Goal: Task Accomplishment & Management: Manage account settings

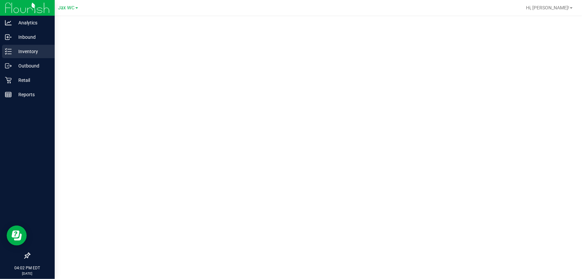
click at [13, 52] on p "Inventory" at bounding box center [32, 51] width 40 height 8
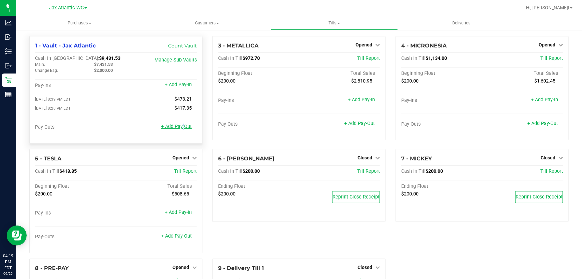
click at [181, 127] on link "+ Add Pay-Out" at bounding box center [176, 126] width 31 height 6
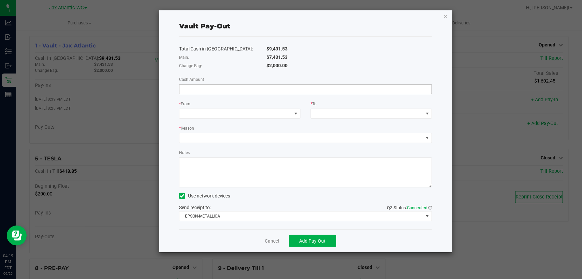
click at [219, 89] on input at bounding box center [305, 88] width 252 height 9
type input "$7,431.53"
click at [213, 114] on span at bounding box center [235, 113] width 112 height 9
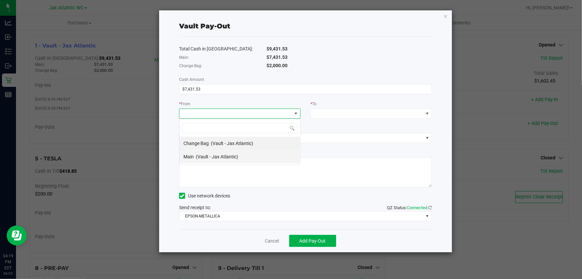
scroll to position [10, 121]
drag, startPoint x: 239, startPoint y: 156, endPoint x: 237, endPoint y: 153, distance: 3.9
click at [239, 156] on li "Main (Vault - Jax Atlantic)" at bounding box center [239, 156] width 121 height 13
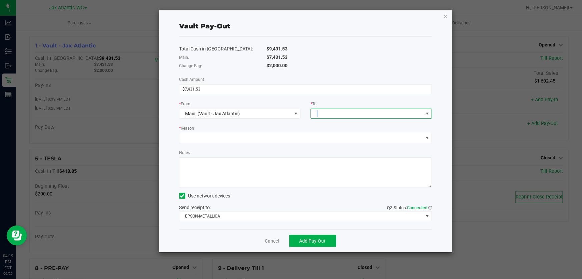
click at [318, 112] on span at bounding box center [367, 113] width 112 height 9
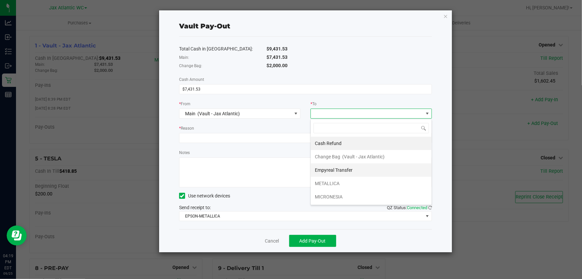
click at [356, 172] on li "Empyreal Transfer" at bounding box center [371, 169] width 121 height 13
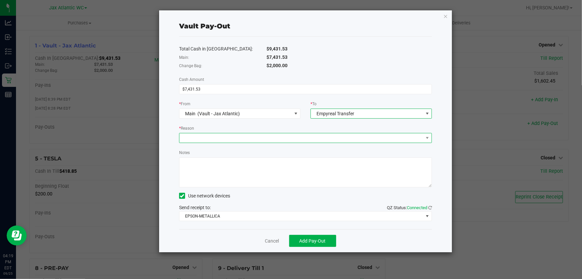
click at [242, 133] on span at bounding box center [301, 137] width 244 height 9
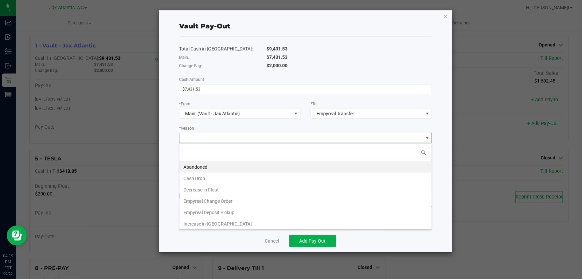
scroll to position [10, 253]
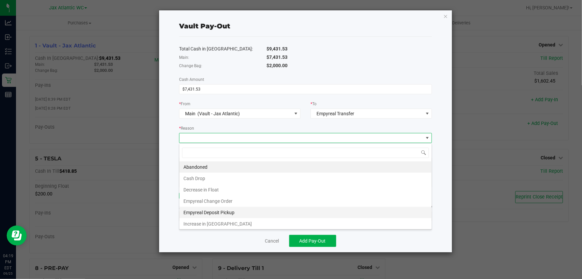
click at [236, 210] on li "Empyreal Deposit Pickup" at bounding box center [305, 212] width 252 height 11
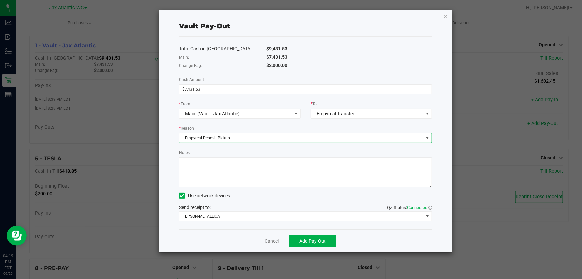
click at [228, 182] on textarea "Notes" at bounding box center [305, 172] width 253 height 30
type textarea "HD"
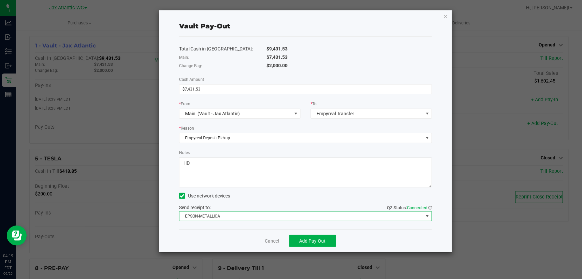
click at [239, 216] on span "EPSON-METALLICA" at bounding box center [301, 215] width 244 height 9
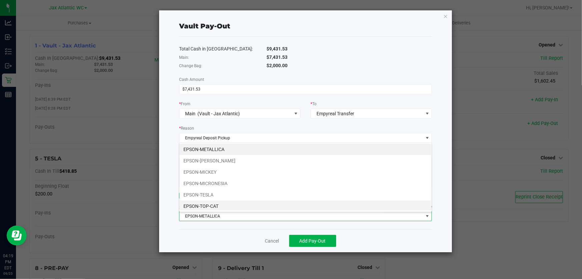
click at [230, 203] on li "EPSON-TOP-CAT" at bounding box center [305, 205] width 252 height 11
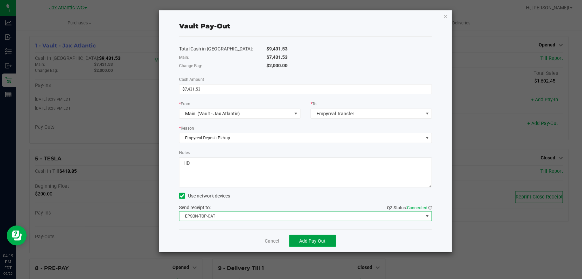
click at [305, 243] on span "Add Pay-Out" at bounding box center [313, 240] width 26 height 5
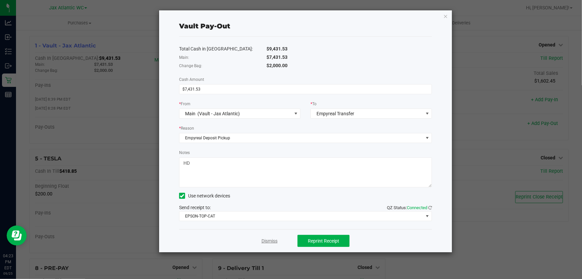
click at [264, 243] on link "Dismiss" at bounding box center [270, 240] width 16 height 7
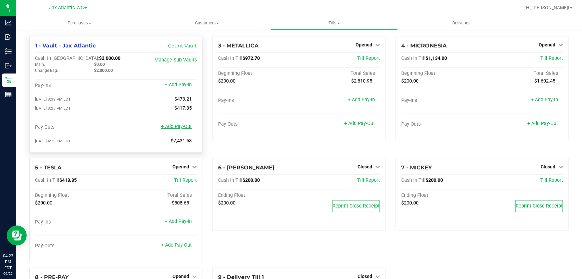
click at [179, 128] on link "+ Add Pay-Out" at bounding box center [176, 126] width 31 height 6
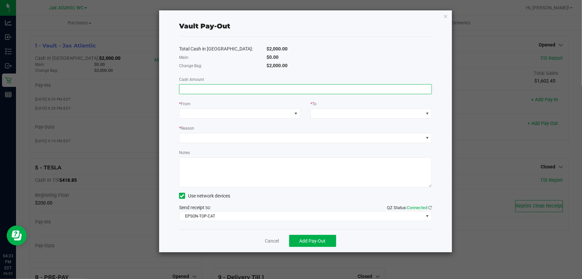
click at [216, 89] on input at bounding box center [305, 88] width 252 height 9
type input "$350.00"
click at [200, 111] on span at bounding box center [235, 113] width 112 height 9
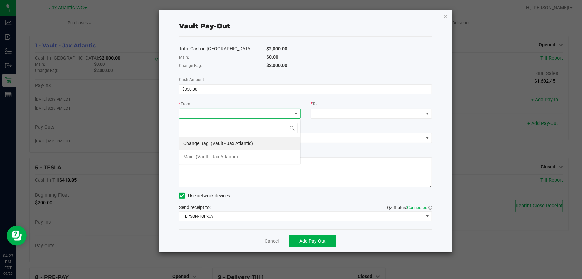
scroll to position [10, 121]
drag, startPoint x: 221, startPoint y: 143, endPoint x: 244, endPoint y: 132, distance: 25.1
click at [223, 143] on span "(Vault - Jax Atlantic)" at bounding box center [232, 142] width 42 height 5
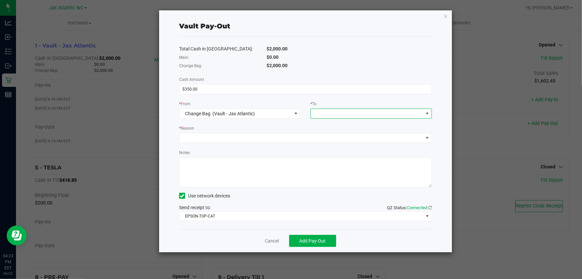
click at [330, 114] on span at bounding box center [367, 113] width 112 height 9
click at [345, 198] on span "(Vault - Jax Atlantic)" at bounding box center [348, 196] width 42 height 5
click at [216, 140] on span at bounding box center [301, 137] width 244 height 9
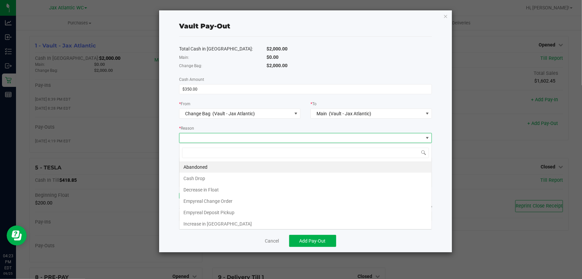
scroll to position [10, 253]
click at [233, 202] on li "Empyreal Change Order" at bounding box center [305, 200] width 252 height 11
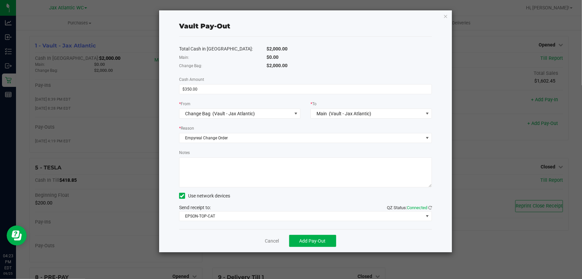
click at [205, 173] on textarea "Notes" at bounding box center [305, 172] width 253 height 30
type textarea "HD"
click at [327, 243] on button "Add Pay-Out" at bounding box center [312, 241] width 47 height 12
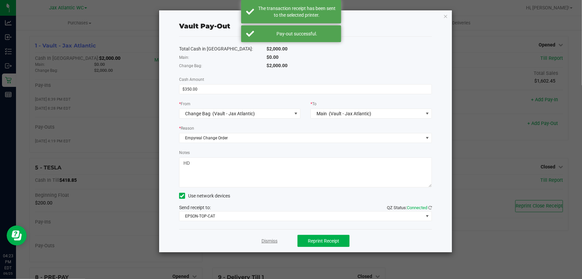
click at [273, 243] on link "Dismiss" at bounding box center [270, 240] width 16 height 7
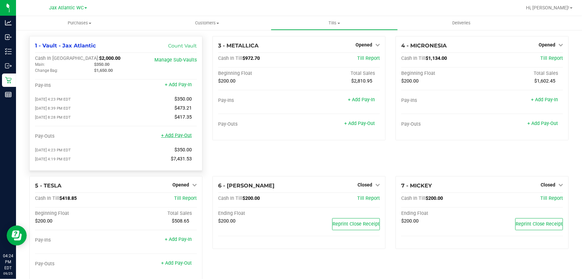
click at [179, 136] on link "+ Add Pay-Out" at bounding box center [176, 135] width 31 height 6
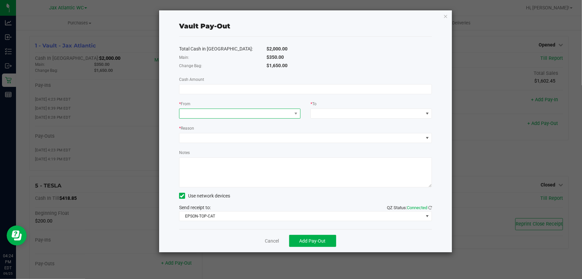
click at [227, 114] on span at bounding box center [235, 113] width 112 height 9
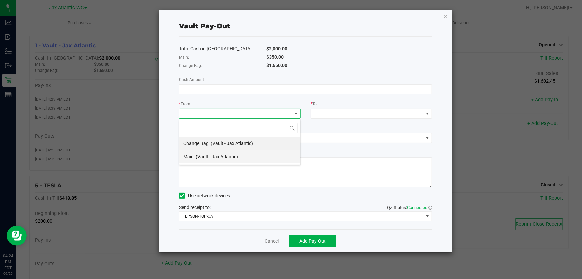
click at [228, 157] on span "(Vault - Jax Atlantic)" at bounding box center [217, 156] width 42 height 5
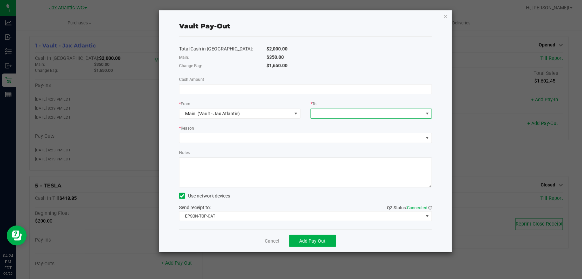
click at [327, 110] on span at bounding box center [367, 113] width 112 height 9
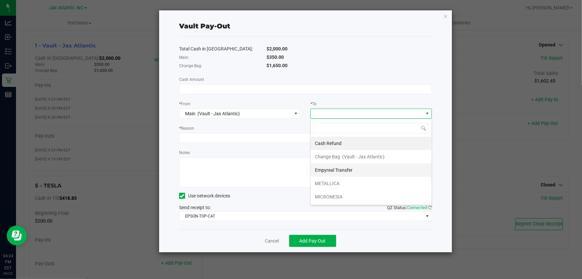
click at [343, 170] on span "Empyreal Transfer" at bounding box center [334, 169] width 38 height 5
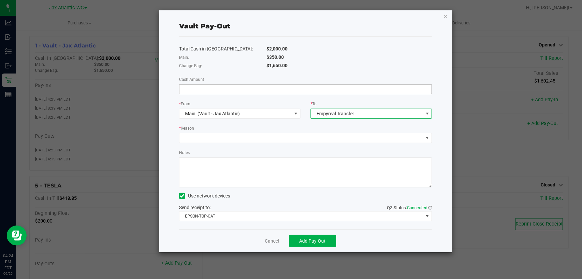
click at [196, 88] on input at bounding box center [305, 88] width 252 height 9
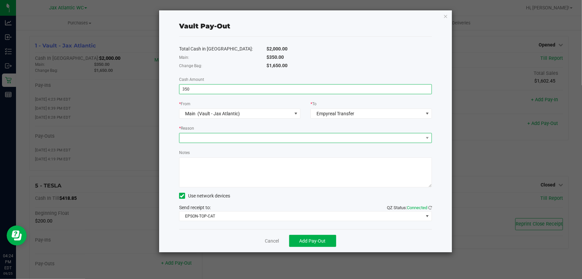
type input "$350.00"
click at [200, 135] on span at bounding box center [301, 137] width 244 height 9
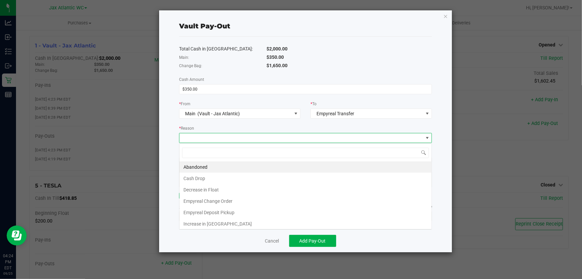
scroll to position [10, 253]
click at [237, 202] on li "Empyreal Change Order" at bounding box center [305, 200] width 252 height 11
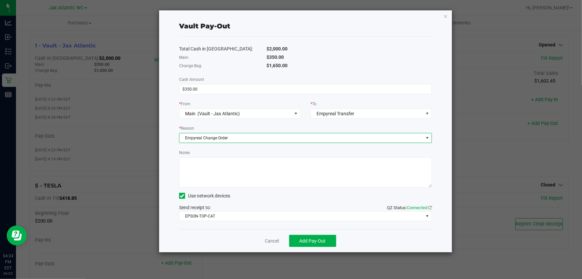
click at [220, 177] on textarea "Notes" at bounding box center [305, 172] width 253 height 30
type textarea "HD"
click at [315, 240] on span "Add Pay-Out" at bounding box center [313, 240] width 26 height 5
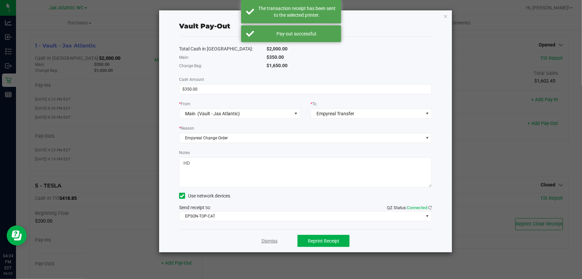
click at [273, 242] on link "Dismiss" at bounding box center [270, 240] width 16 height 7
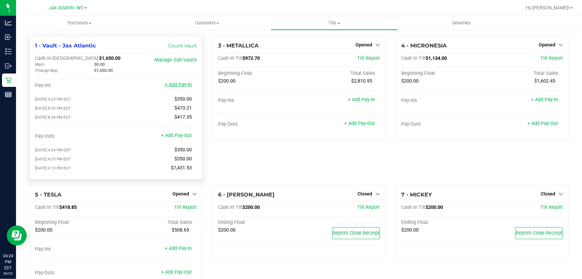
click at [181, 86] on link "+ Add Pay-In" at bounding box center [178, 85] width 27 height 6
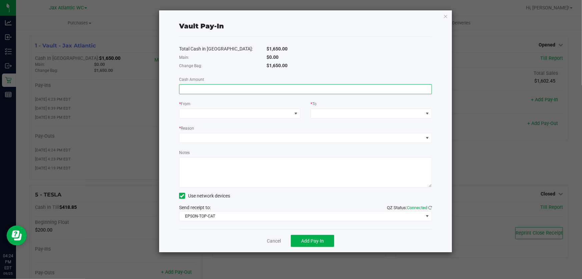
click at [203, 86] on input at bounding box center [305, 88] width 252 height 9
type input "$350.00"
click at [198, 111] on span at bounding box center [235, 113] width 112 height 9
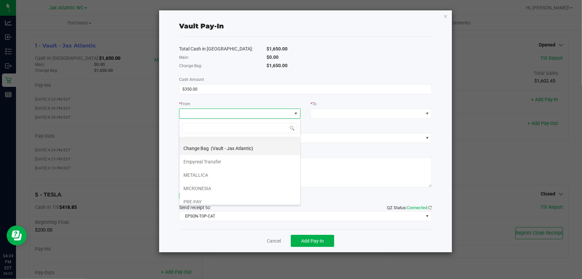
scroll to position [0, 0]
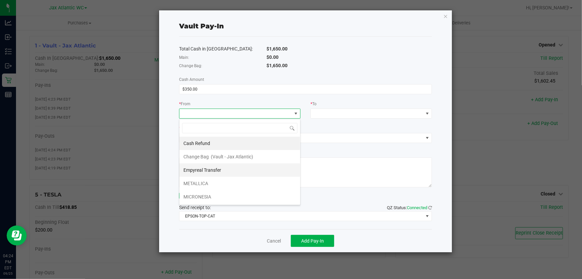
click at [216, 169] on span "Empyreal Transfer" at bounding box center [202, 169] width 38 height 5
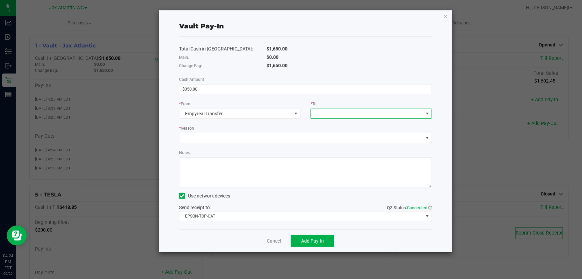
click at [325, 109] on span at bounding box center [367, 113] width 112 height 9
click at [343, 143] on span "(Vault - Jax Atlantic)" at bounding box center [363, 142] width 42 height 5
click at [196, 138] on span at bounding box center [301, 137] width 244 height 9
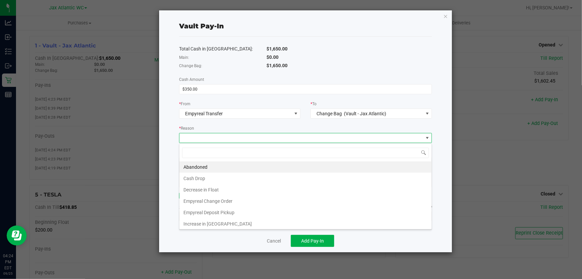
scroll to position [10, 253]
click at [228, 203] on li "Empyreal Change Order" at bounding box center [305, 200] width 252 height 11
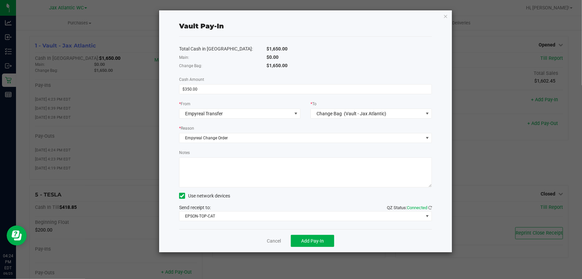
click at [211, 180] on textarea "Notes" at bounding box center [305, 172] width 253 height 30
type textarea "HD"
click at [307, 237] on button "Add Pay-In" at bounding box center [312, 241] width 43 height 12
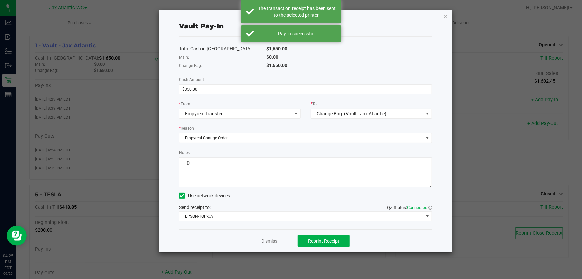
click at [270, 243] on link "Dismiss" at bounding box center [270, 240] width 16 height 7
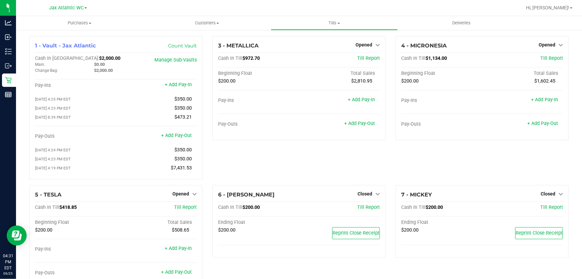
click at [286, 172] on div "3 - METALLICA Opened Close Till Cash In Till $972.70 Till Report Beginning Floa…" at bounding box center [299, 110] width 183 height 149
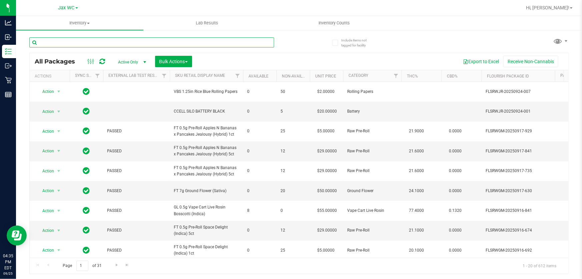
click at [113, 40] on input "text" at bounding box center [151, 42] width 245 height 10
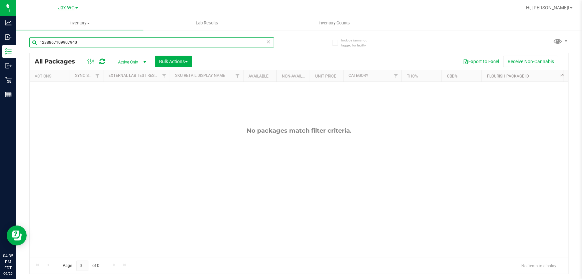
type input "1238867109907940"
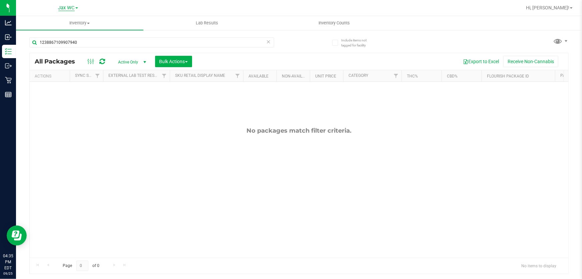
click at [64, 7] on span "Jax WC" at bounding box center [66, 8] width 16 height 6
click at [62, 20] on link "Jax Atlantic WC" at bounding box center [67, 23] width 97 height 9
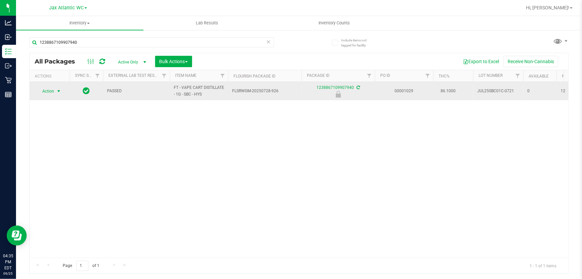
click at [51, 87] on span "Action" at bounding box center [45, 90] width 18 height 9
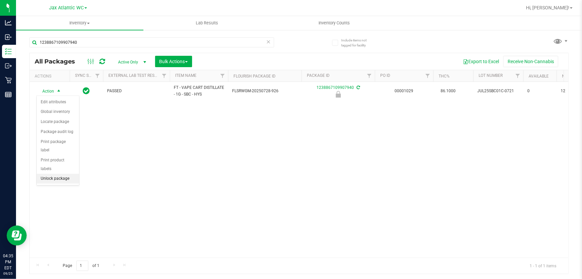
click at [52, 173] on li "Unlock package" at bounding box center [58, 178] width 42 height 10
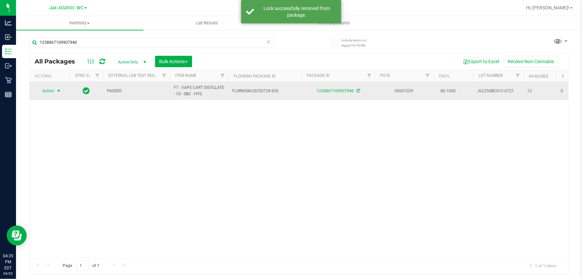
click at [52, 89] on span "Action" at bounding box center [45, 90] width 18 height 9
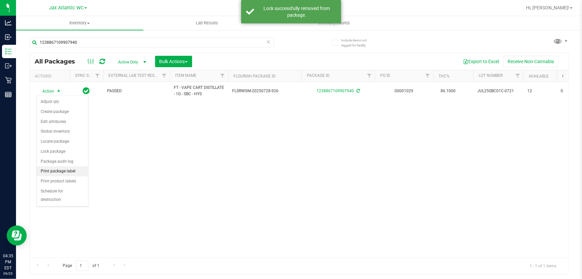
click at [65, 169] on li "Print package label" at bounding box center [62, 171] width 51 height 10
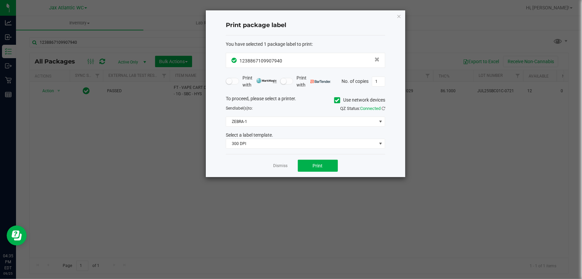
click at [257, 149] on div "You have selected 1 package label to print : 1238867109907940 Print with Print …" at bounding box center [305, 94] width 159 height 119
click at [249, 146] on span "300 DPI" at bounding box center [301, 143] width 150 height 9
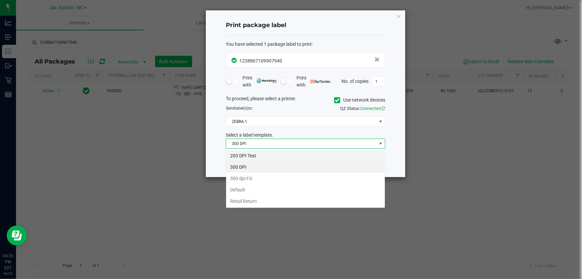
scroll to position [10, 159]
click at [255, 153] on li "203 DPI Test" at bounding box center [305, 155] width 159 height 11
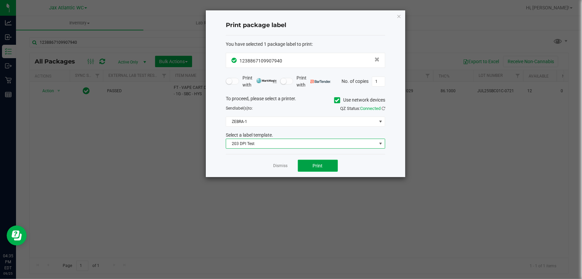
click at [319, 168] on span "Print" at bounding box center [318, 165] width 10 height 5
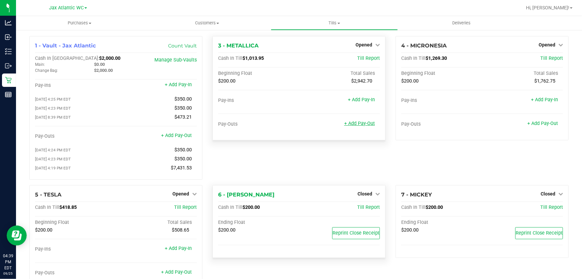
click at [361, 123] on link "+ Add Pay-Out" at bounding box center [359, 123] width 31 height 6
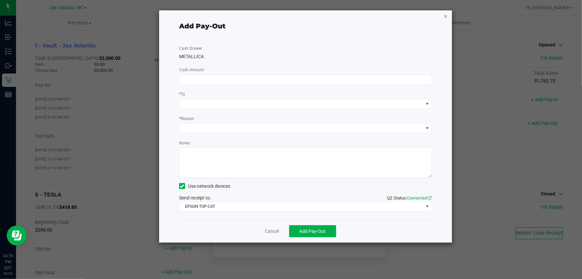
click at [444, 14] on icon "button" at bounding box center [445, 16] width 5 height 8
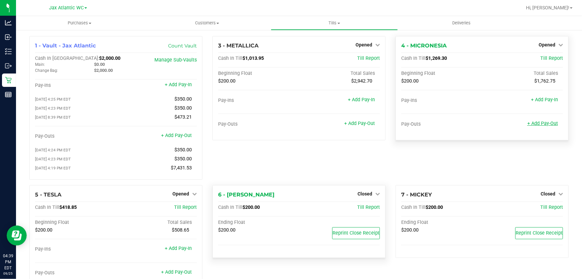
click at [547, 120] on link "+ Add Pay-Out" at bounding box center [542, 123] width 31 height 6
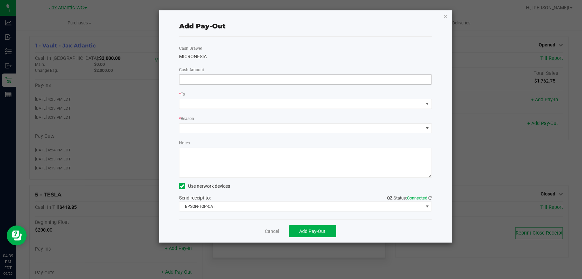
click at [213, 82] on input at bounding box center [305, 79] width 252 height 9
type input "$1,000.00"
click at [201, 106] on span at bounding box center [301, 103] width 244 height 9
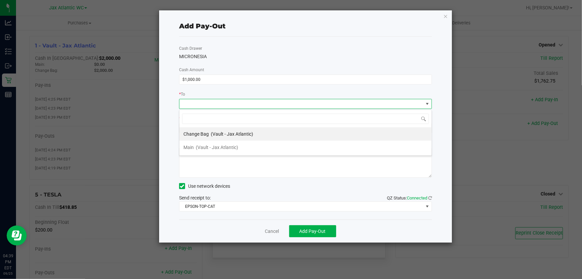
scroll to position [10, 253]
click at [230, 145] on span "(Vault - Jax Atlantic)" at bounding box center [217, 146] width 42 height 5
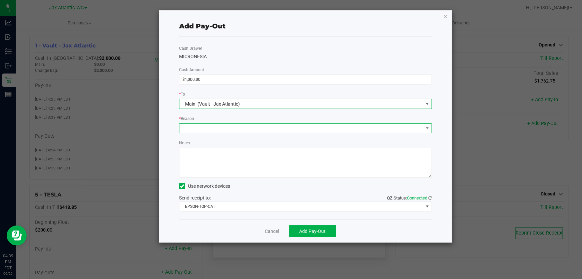
click at [216, 130] on span at bounding box center [301, 127] width 244 height 9
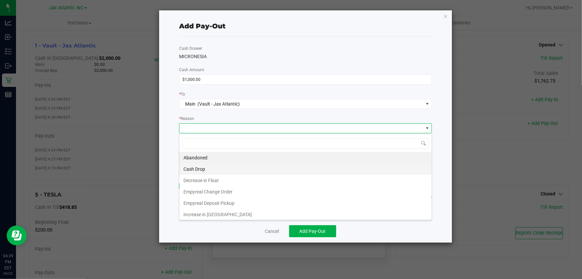
click at [226, 169] on li "Cash Drop" at bounding box center [305, 168] width 252 height 11
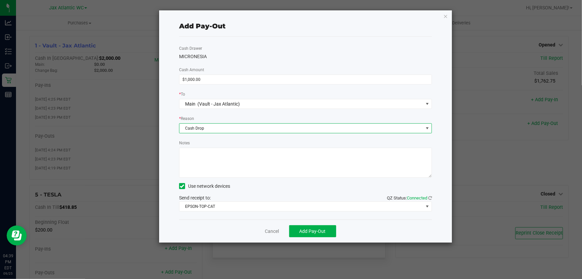
click at [228, 166] on textarea "Notes" at bounding box center [305, 162] width 253 height 30
type textarea "cash drop- HD"
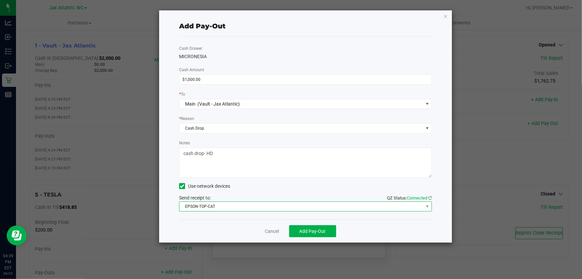
click at [264, 210] on span "EPSON-TOP-CAT" at bounding box center [301, 206] width 244 height 9
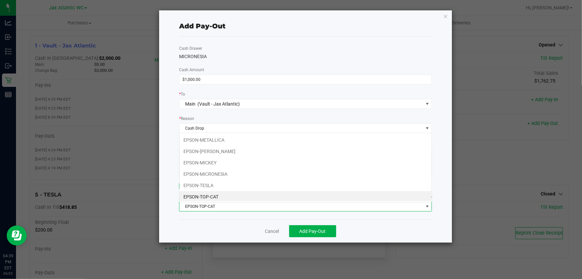
scroll to position [1, 0]
click at [264, 210] on span "EPSON-TOP-CAT" at bounding box center [301, 206] width 244 height 9
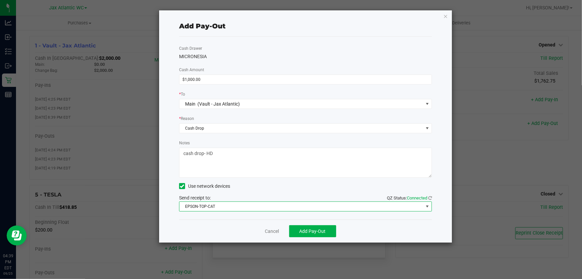
click at [328, 238] on div "Cancel Add Pay-Out" at bounding box center [305, 230] width 253 height 23
click at [328, 233] on button "Add Pay-Out" at bounding box center [312, 231] width 47 height 12
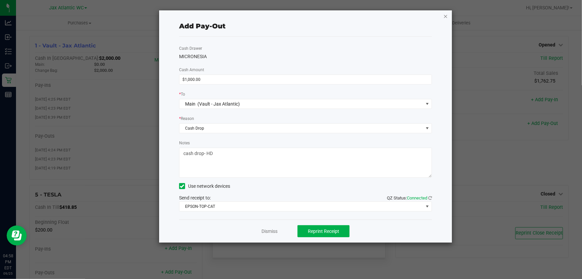
click at [446, 17] on icon "button" at bounding box center [445, 16] width 5 height 8
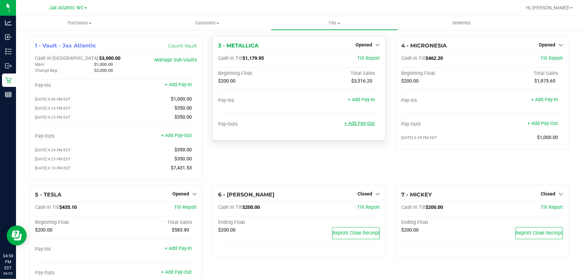
click at [360, 124] on link "+ Add Pay-Out" at bounding box center [359, 123] width 31 height 6
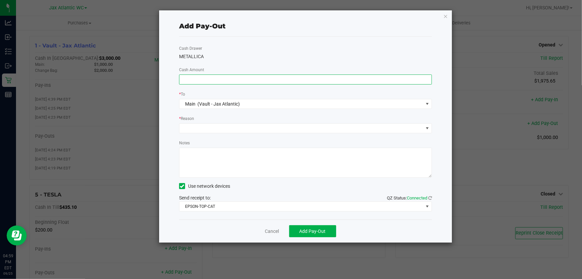
click at [216, 78] on input at bounding box center [305, 79] width 252 height 9
type input "$860.00"
click at [235, 60] on div "Cash Drawer METALLICA Cash Amount $860.00 * To Main (Vault - Jax Atlantic) * Re…" at bounding box center [305, 128] width 253 height 182
click at [215, 131] on span at bounding box center [301, 127] width 244 height 9
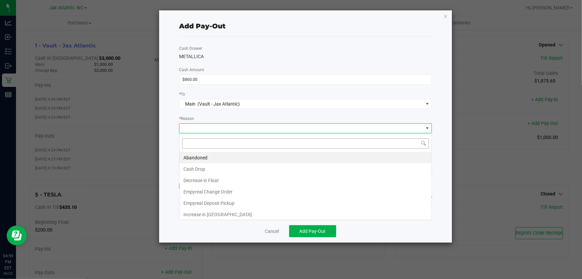
scroll to position [10, 253]
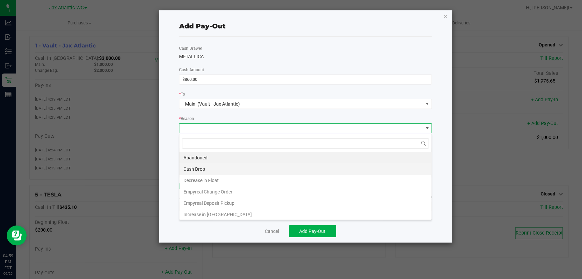
click at [210, 167] on li "Cash Drop" at bounding box center [305, 168] width 252 height 11
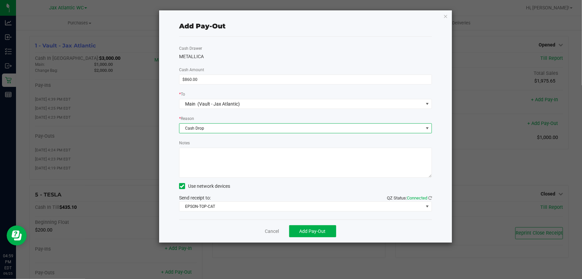
click at [213, 157] on textarea "Notes" at bounding box center [305, 162] width 253 height 30
type textarea "cash drop-AP"
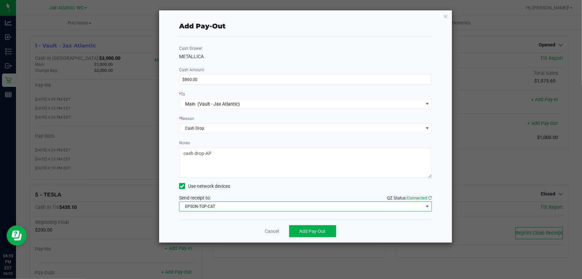
click at [247, 206] on span "EPSON-TOP-CAT" at bounding box center [301, 206] width 244 height 9
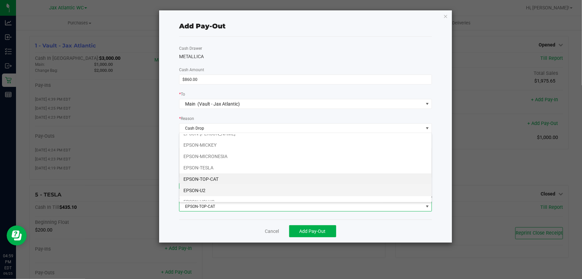
scroll to position [35, 0]
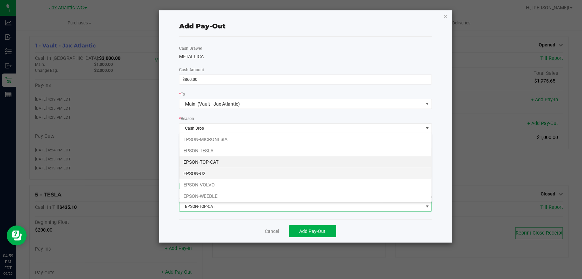
click at [218, 174] on li "EPSON-U2" at bounding box center [305, 172] width 252 height 11
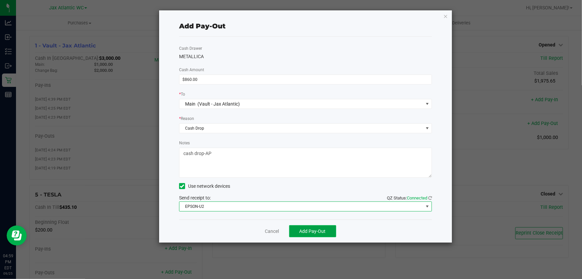
click at [297, 230] on button "Add Pay-Out" at bounding box center [312, 231] width 47 height 12
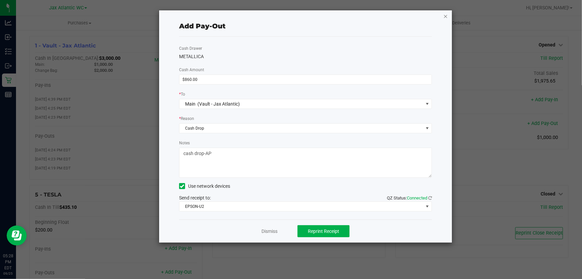
click at [447, 15] on icon "button" at bounding box center [445, 16] width 5 height 8
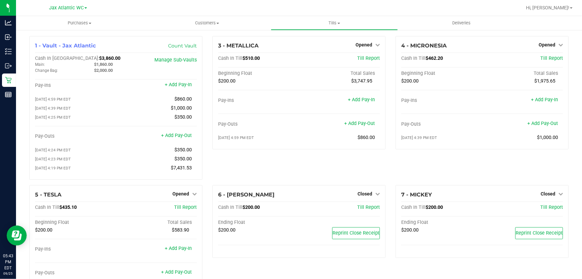
click at [244, 168] on div "3 - METALLICA Opened Close Till Cash In Till $510.00 Till Report Beginning Floa…" at bounding box center [299, 110] width 183 height 149
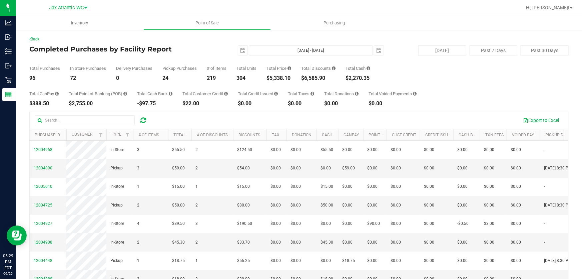
click at [178, 43] on div "Back Completed Purchases by Facility Report [DATE] [DATE] - [DATE] [DATE] [DATE…" at bounding box center [298, 184] width 539 height 296
click at [227, 59] on div "Total Purchases 114 In Store Purchases 83 Delivery Purchases 0 Pickup Purchases…" at bounding box center [298, 67] width 539 height 25
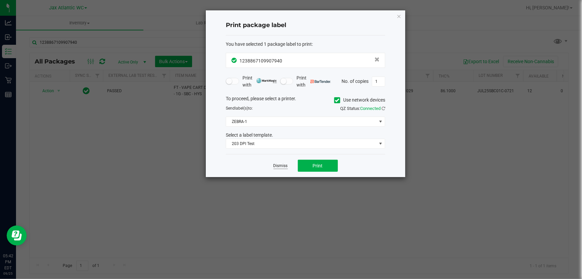
click at [279, 164] on link "Dismiss" at bounding box center [281, 166] width 14 height 6
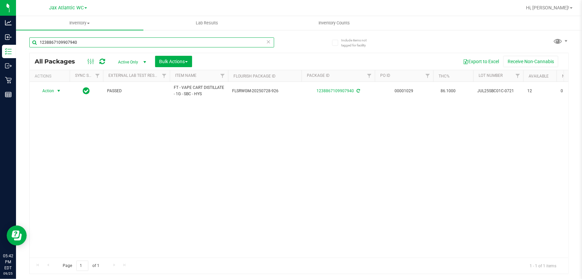
click at [97, 43] on input "1238867109907940" at bounding box center [151, 42] width 245 height 10
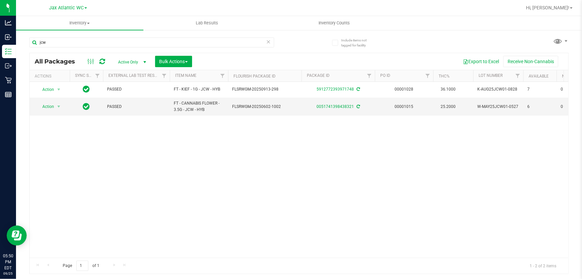
click at [97, 37] on div "jcw" at bounding box center [164, 41] width 270 height 21
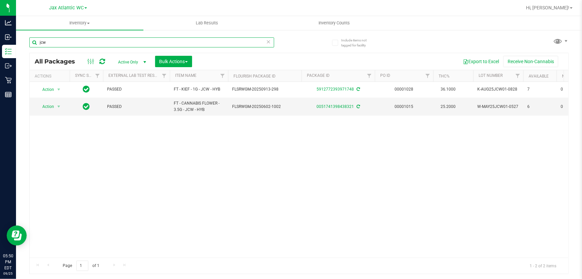
click at [98, 40] on input "jcw" at bounding box center [151, 42] width 245 height 10
click at [100, 43] on input "jcwW-JUL25GRZ01-0730" at bounding box center [151, 42] width 245 height 10
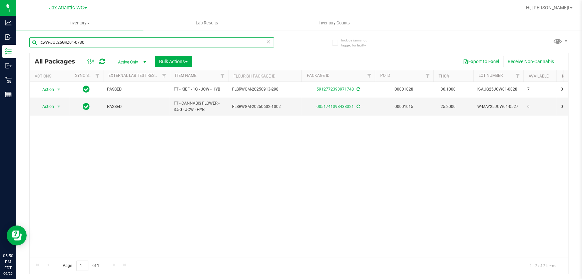
click at [100, 43] on input "jcwW-JUL25GRZ01-0730" at bounding box center [151, 42] width 245 height 10
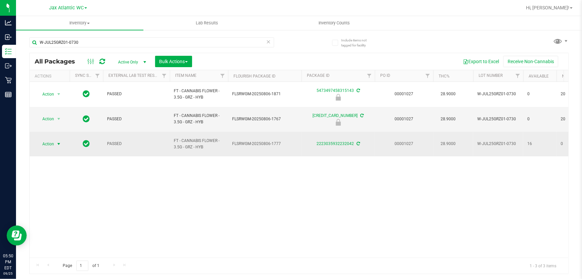
click at [48, 139] on span "Action" at bounding box center [45, 143] width 18 height 9
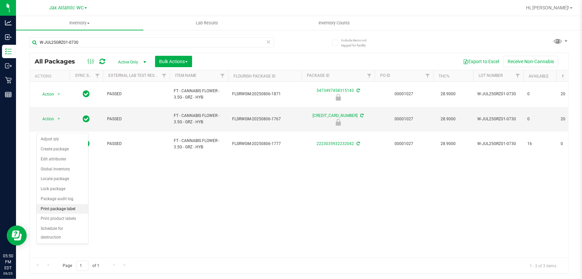
click at [73, 206] on li "Print package label" at bounding box center [62, 209] width 51 height 10
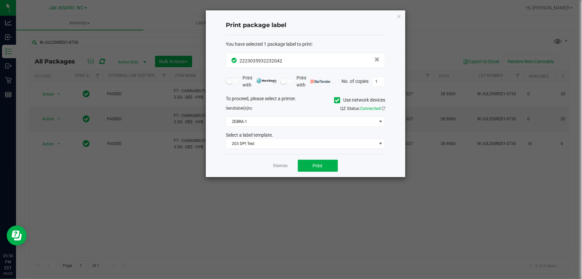
click at [319, 172] on div "Dismiss Print" at bounding box center [305, 165] width 159 height 23
click at [319, 170] on button "Print" at bounding box center [318, 165] width 40 height 12
drag, startPoint x: 277, startPoint y: 165, endPoint x: 277, endPoint y: 152, distance: 13.0
click at [278, 165] on link "Dismiss" at bounding box center [281, 166] width 14 height 6
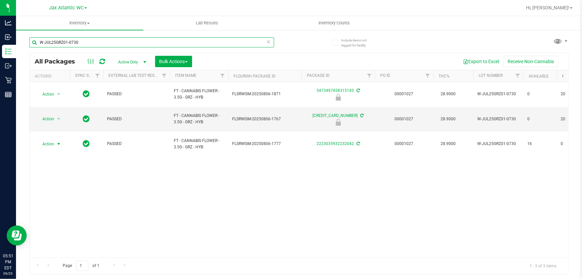
click at [91, 45] on input "W-JUL25GRZ01-0730" at bounding box center [151, 42] width 245 height 10
click at [89, 45] on input "W-JUL25GRZ01-0730" at bounding box center [151, 42] width 245 height 10
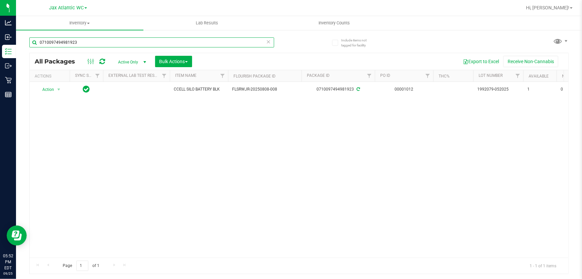
click at [145, 45] on input "0710097494981923" at bounding box center [151, 42] width 245 height 10
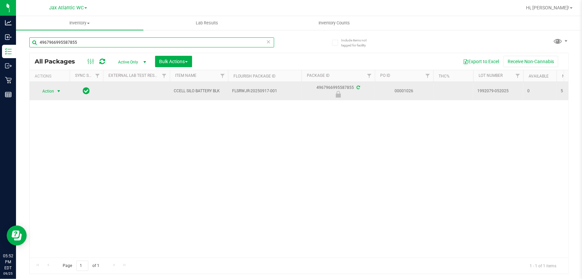
type input "4967966995587855"
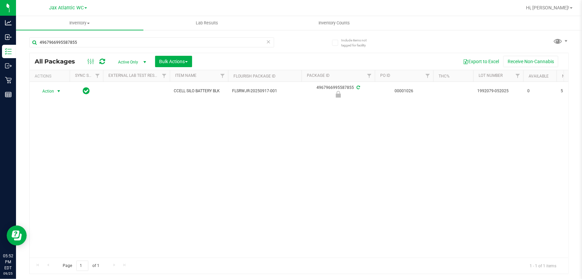
drag, startPoint x: 51, startPoint y: 92, endPoint x: 57, endPoint y: 107, distance: 15.9
click at [52, 92] on span "Action" at bounding box center [45, 90] width 18 height 9
click at [69, 173] on li "Unlock package" at bounding box center [58, 178] width 42 height 10
